Goal: Information Seeking & Learning: Learn about a topic

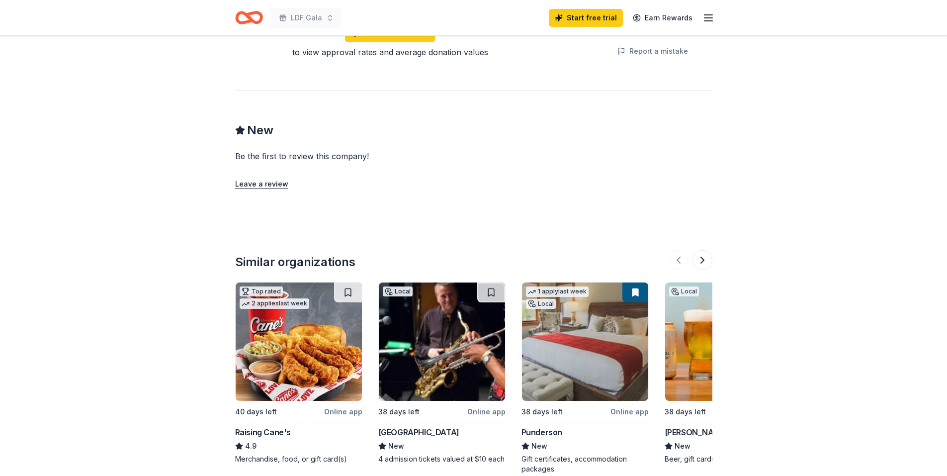
scroll to position [845, 0]
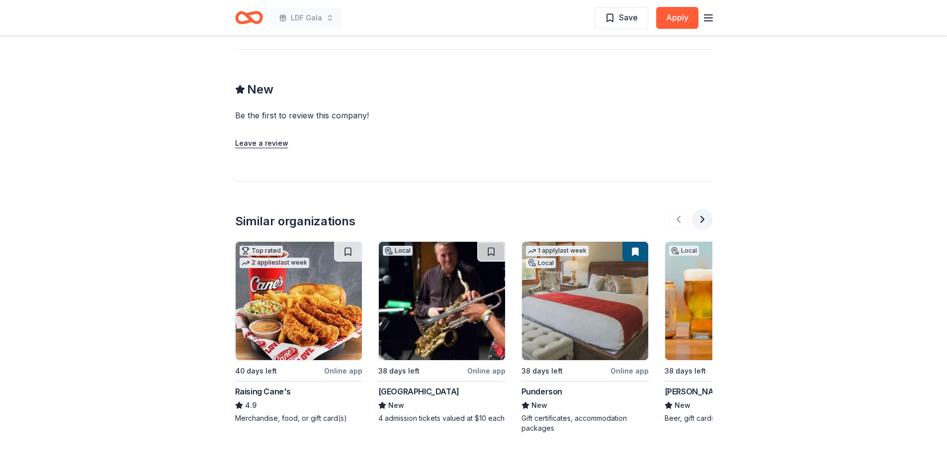
click at [704, 220] on button at bounding box center [703, 219] width 20 height 20
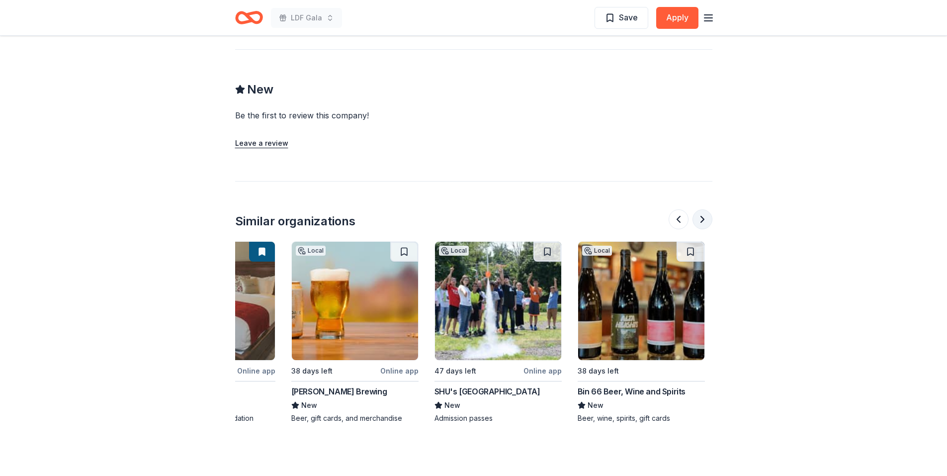
scroll to position [0, 430]
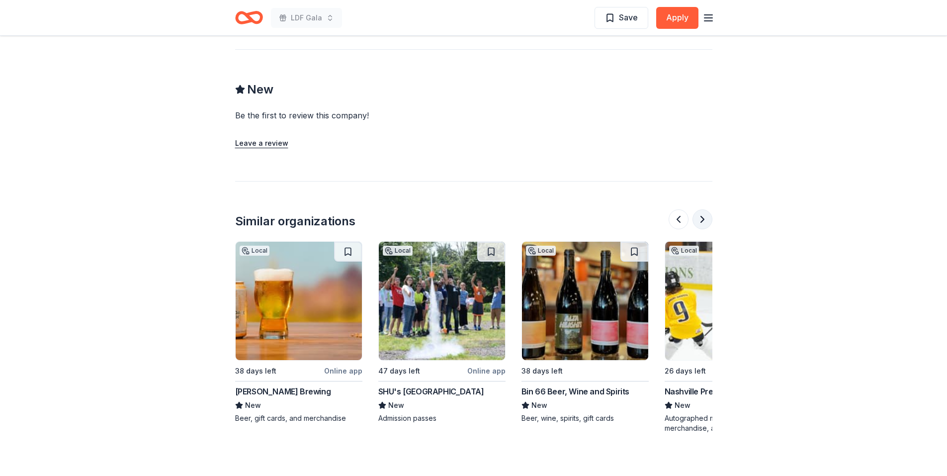
click at [704, 220] on button at bounding box center [703, 219] width 20 height 20
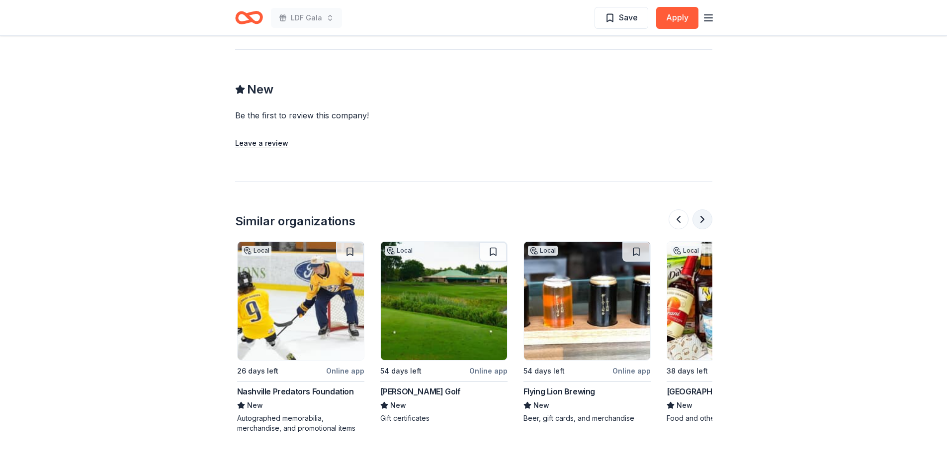
scroll to position [0, 859]
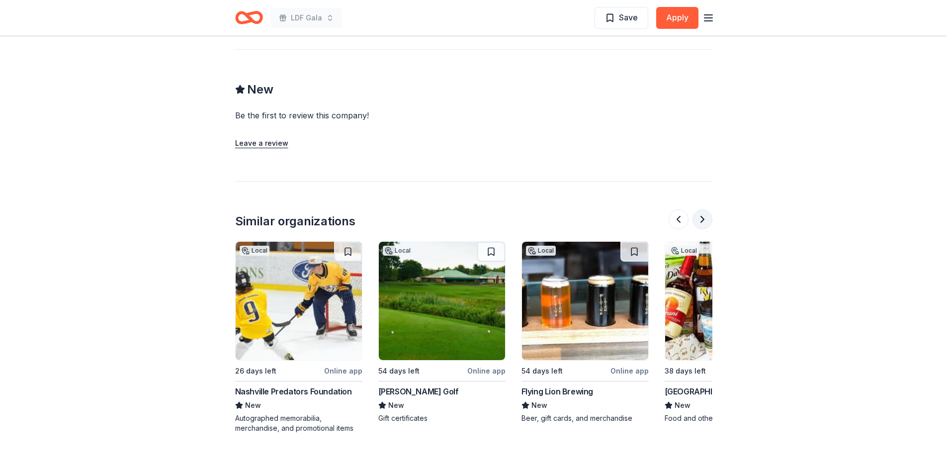
click at [704, 220] on button at bounding box center [703, 219] width 20 height 20
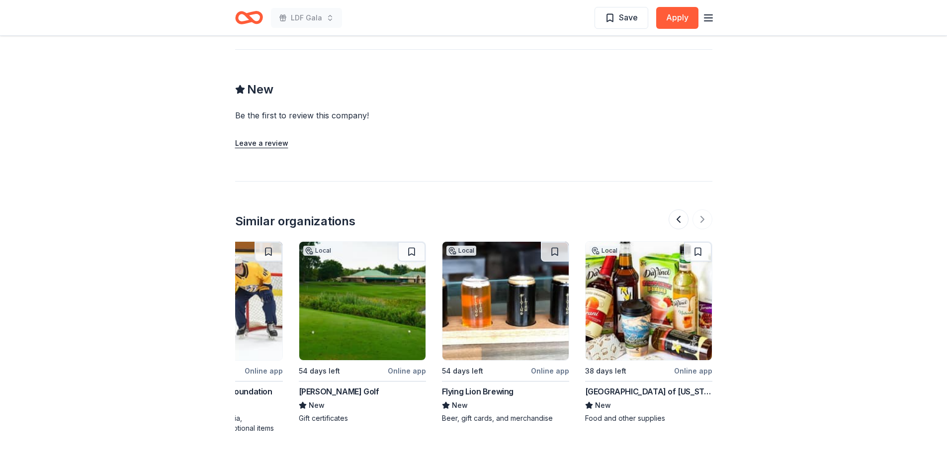
click at [378, 331] on img at bounding box center [362, 301] width 126 height 118
click at [680, 217] on button at bounding box center [679, 219] width 20 height 20
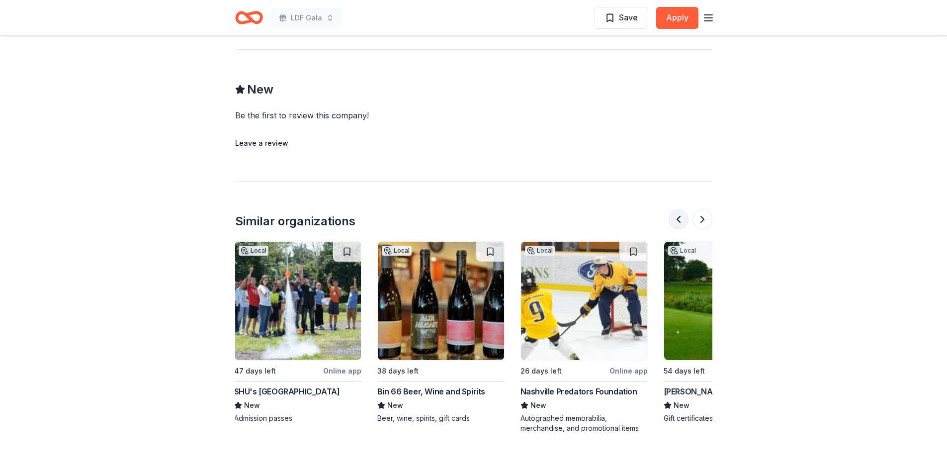
scroll to position [0, 573]
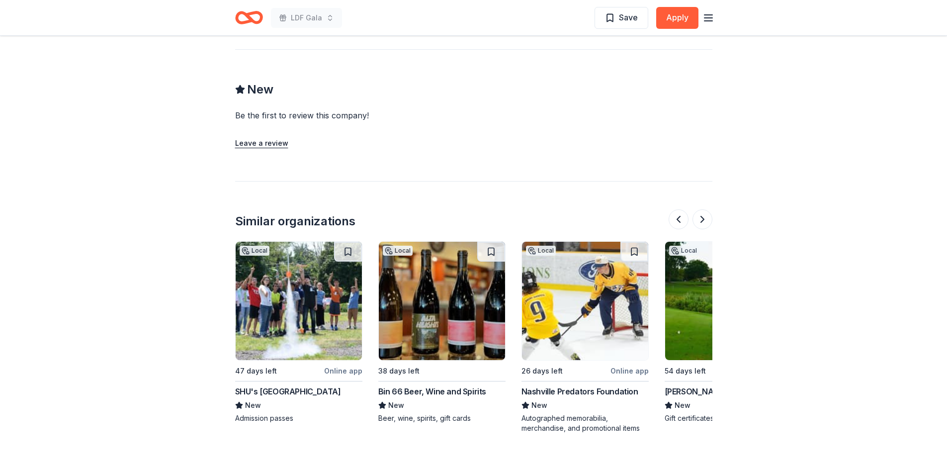
click at [463, 331] on img at bounding box center [442, 301] width 126 height 118
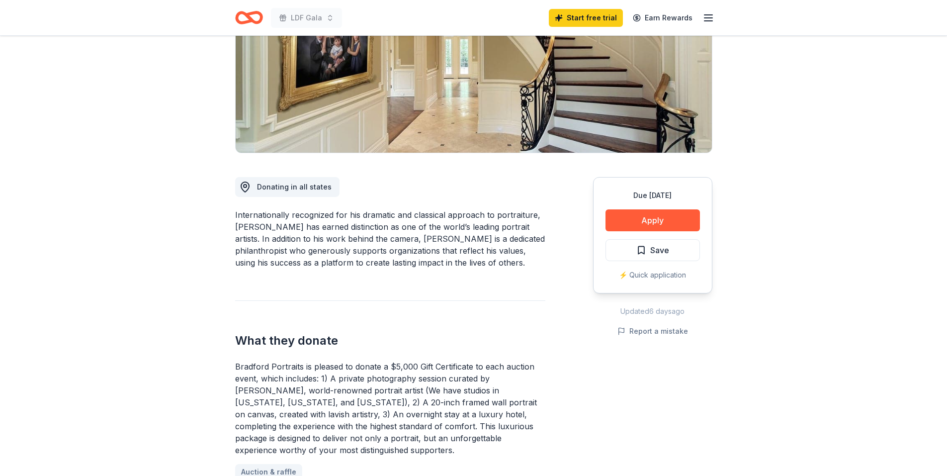
scroll to position [0, 0]
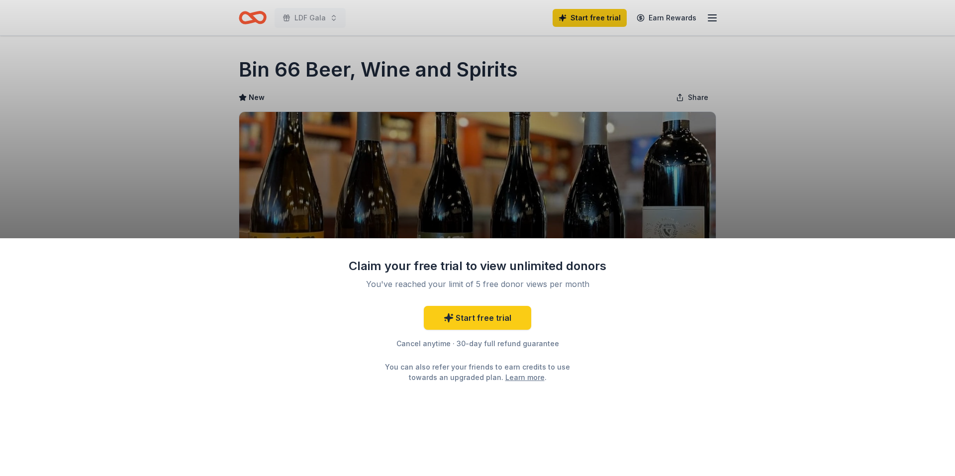
click at [28, 253] on div "Claim your free trial to view unlimited donors You've reached your limit of 5 f…" at bounding box center [477, 357] width 955 height 238
drag, startPoint x: 951, startPoint y: 238, endPoint x: 943, endPoint y: 246, distance: 10.5
click at [944, 245] on div "Claim your free trial to view unlimited donors You've reached your limit of 5 f…" at bounding box center [477, 357] width 955 height 238
click at [899, 341] on div "Claim your free trial to view unlimited donors You've reached your limit of 5 f…" at bounding box center [477, 357] width 955 height 238
